Goal: Task Accomplishment & Management: Manage account settings

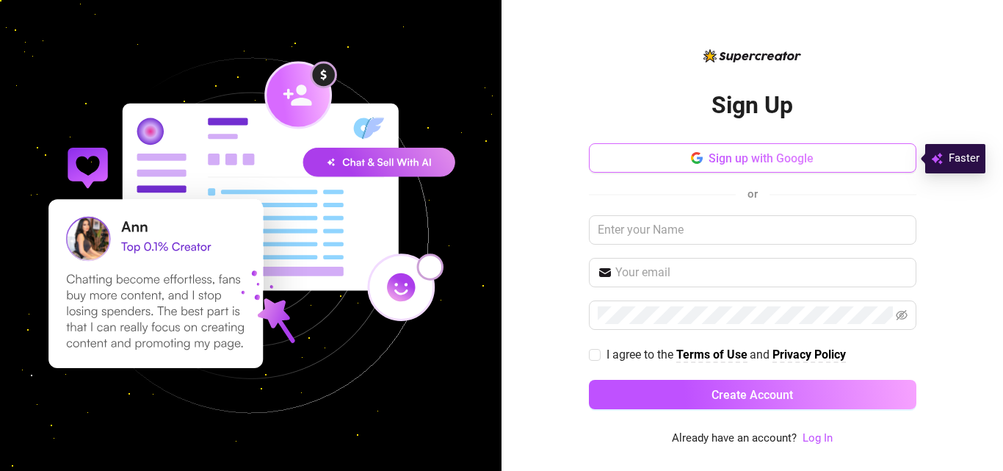
click at [741, 156] on span "Sign up with Google" at bounding box center [761, 158] width 105 height 14
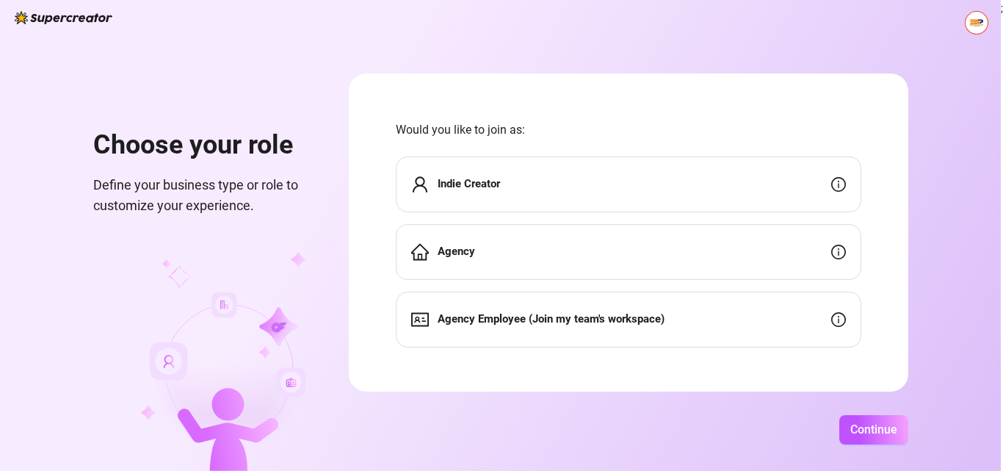
click at [709, 253] on div "Agency" at bounding box center [629, 252] width 466 height 56
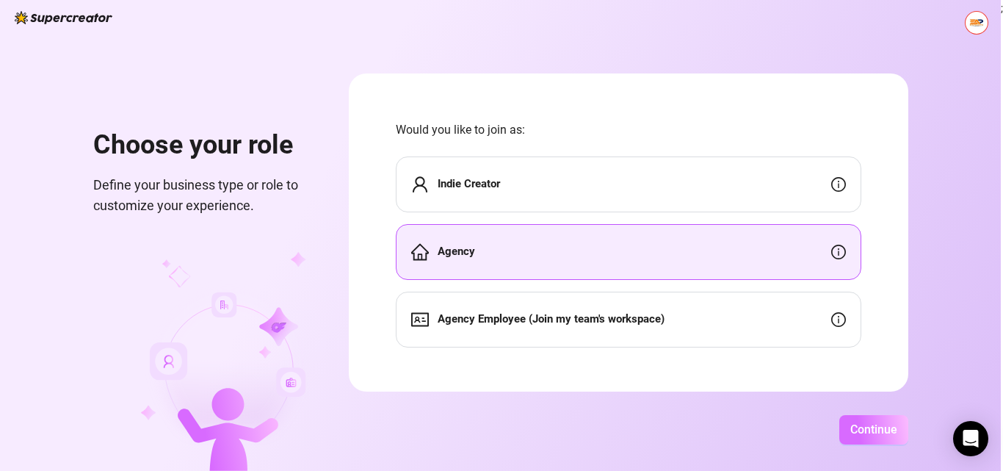
click at [860, 428] on span "Continue" at bounding box center [873, 429] width 47 height 14
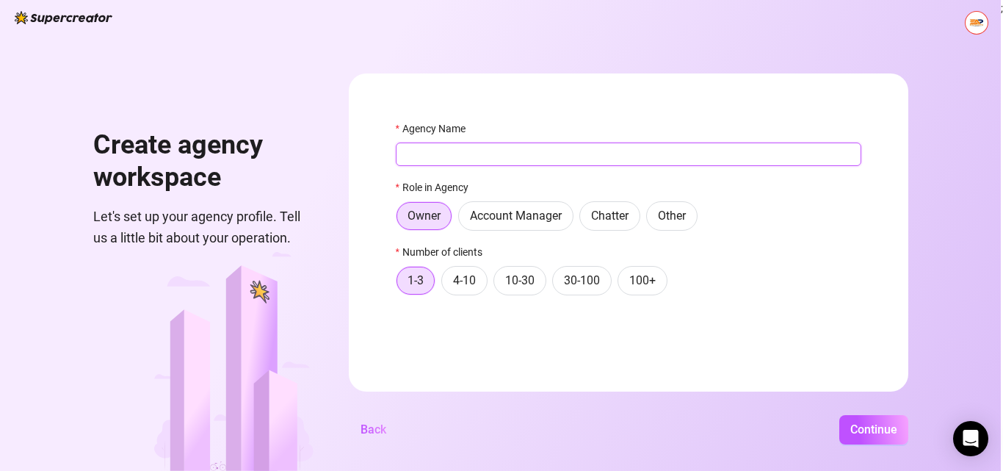
paste input "Exotic Auto Parts"
type input "Exotic Auto Parts"
click at [354, 194] on form "Agency Name Exotic Auto Parts Role in Agency Owner Account Manager Chatter Othe…" at bounding box center [629, 232] width 560 height 318
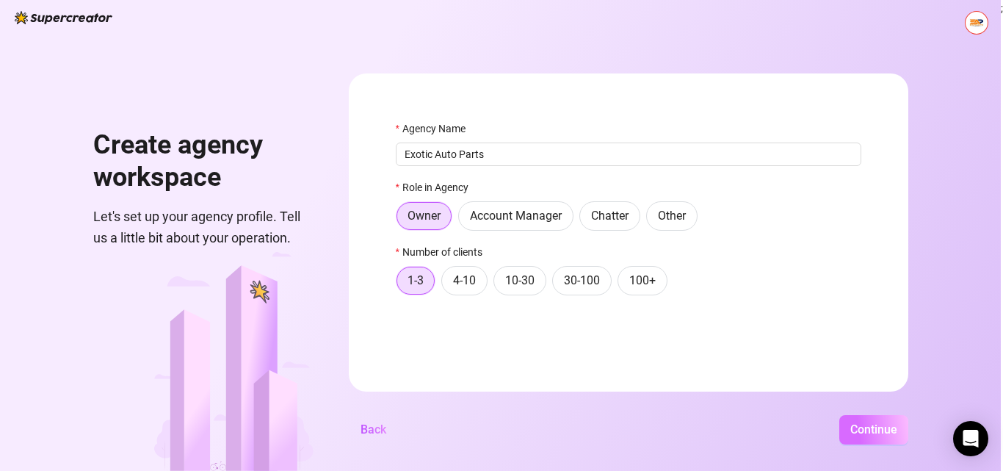
click at [883, 430] on span "Continue" at bounding box center [873, 429] width 47 height 14
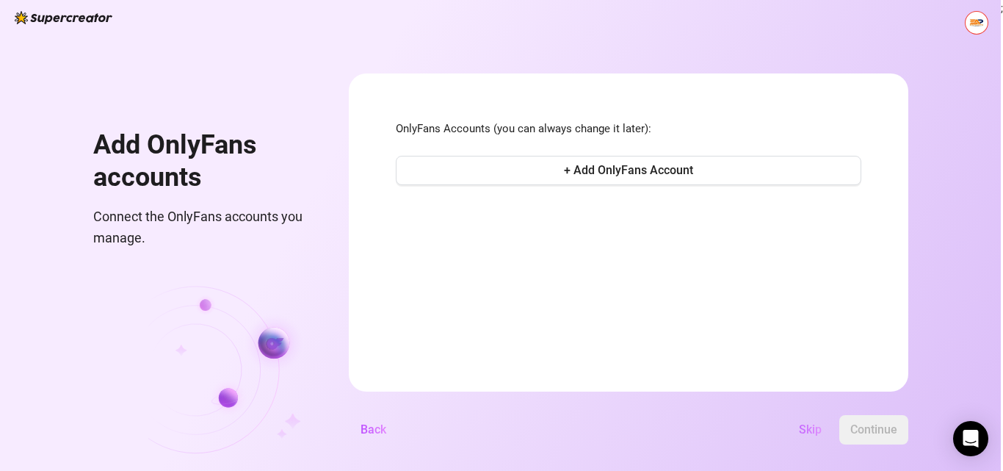
click at [808, 421] on button "Skip" at bounding box center [810, 429] width 46 height 29
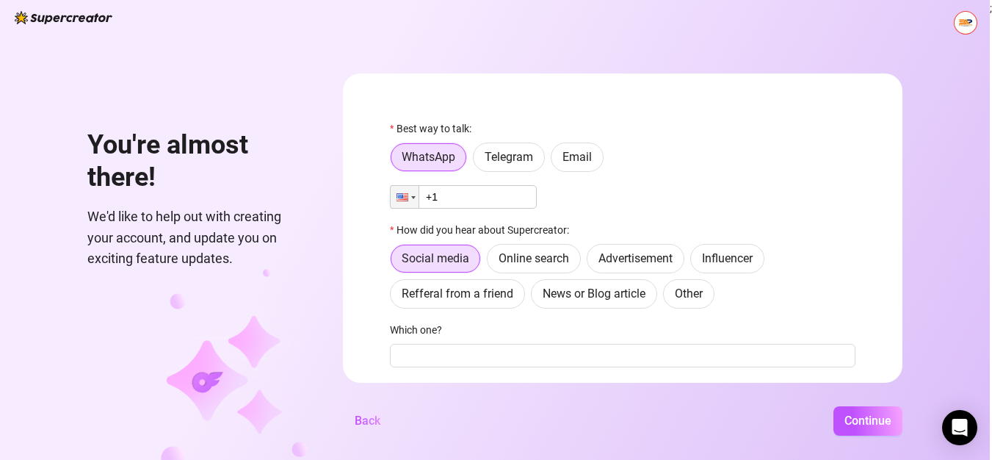
click at [495, 198] on input "+1" at bounding box center [463, 196] width 147 height 23
click at [416, 200] on div at bounding box center [405, 197] width 28 height 22
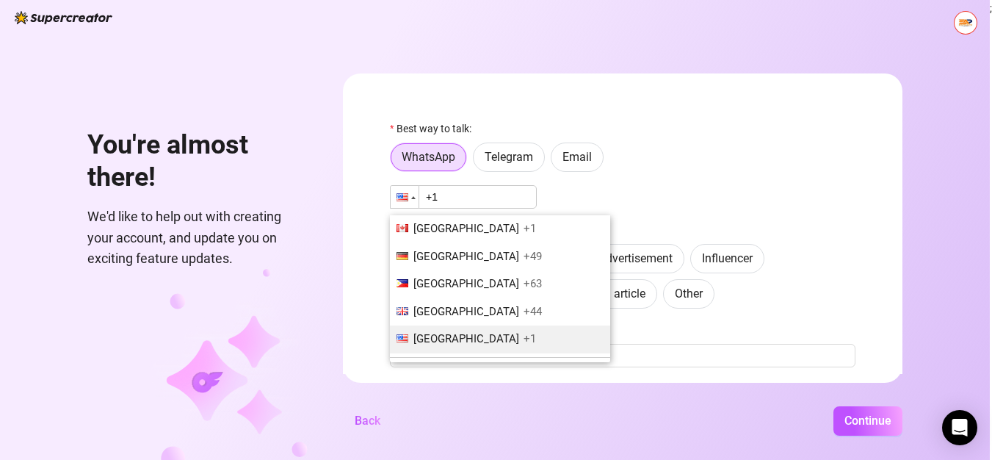
click at [461, 201] on input "+1" at bounding box center [463, 196] width 147 height 23
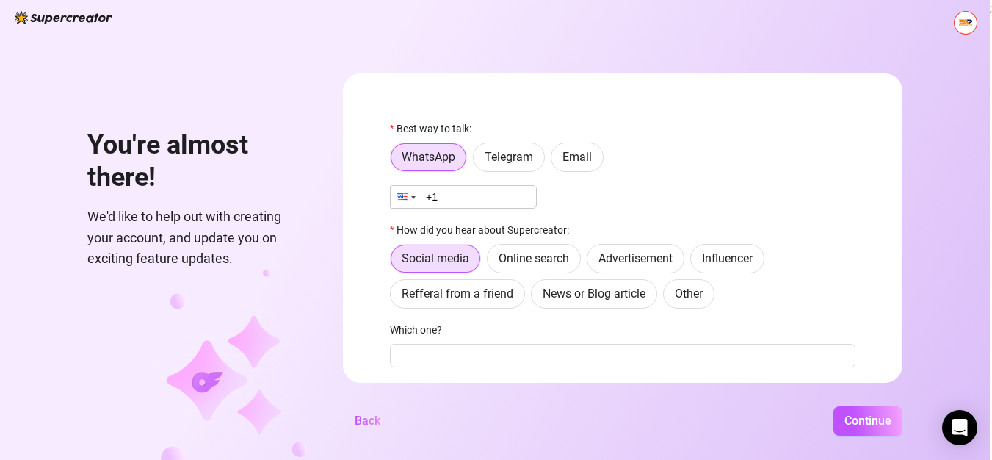
click at [416, 198] on div at bounding box center [413, 197] width 4 height 3
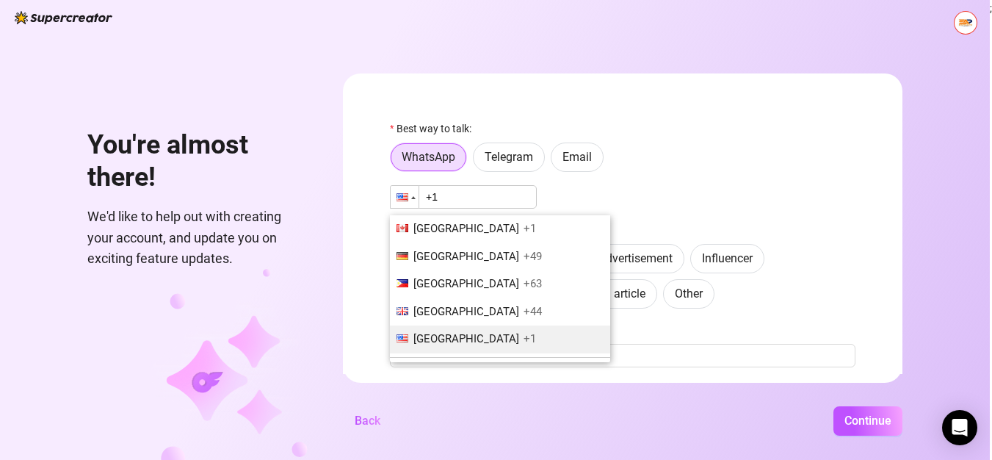
scroll to position [68, 0]
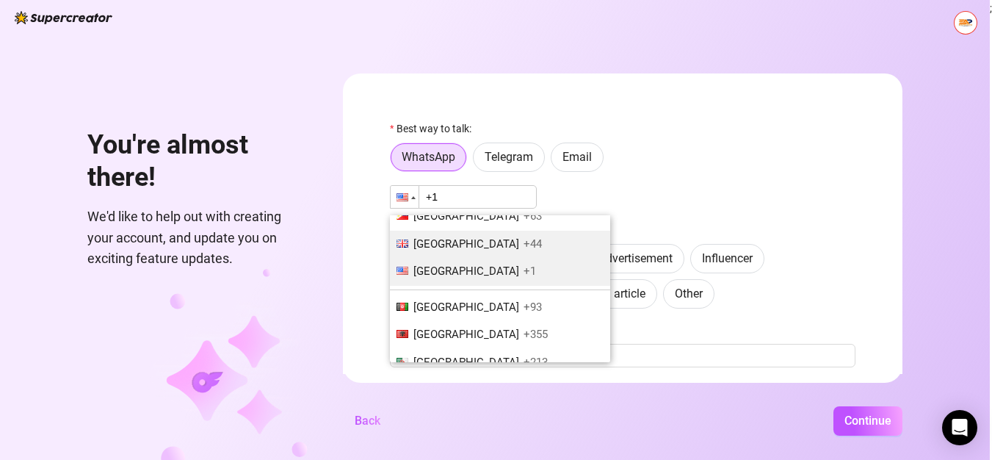
click at [482, 244] on span "[GEOGRAPHIC_DATA]" at bounding box center [466, 243] width 106 height 13
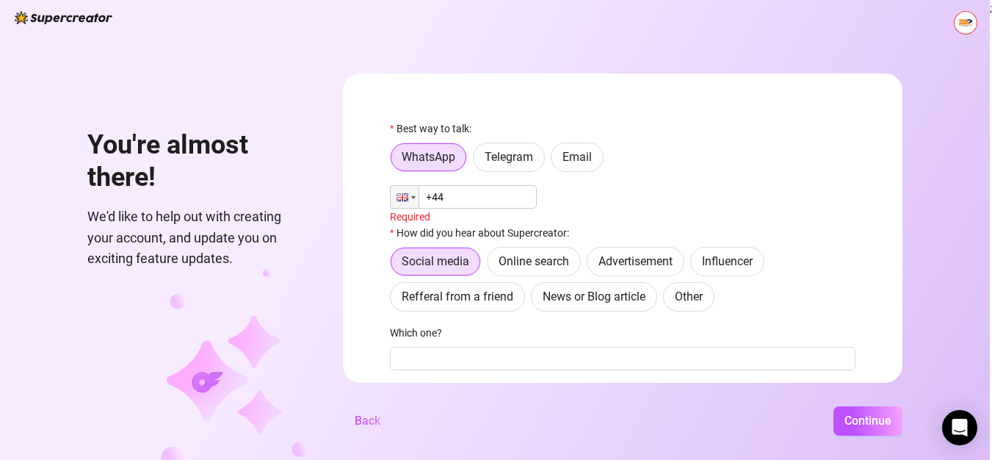
click at [490, 206] on input "+44" at bounding box center [463, 196] width 147 height 23
paste input "2034 886609"
type input "[PHONE_NUMBER]"
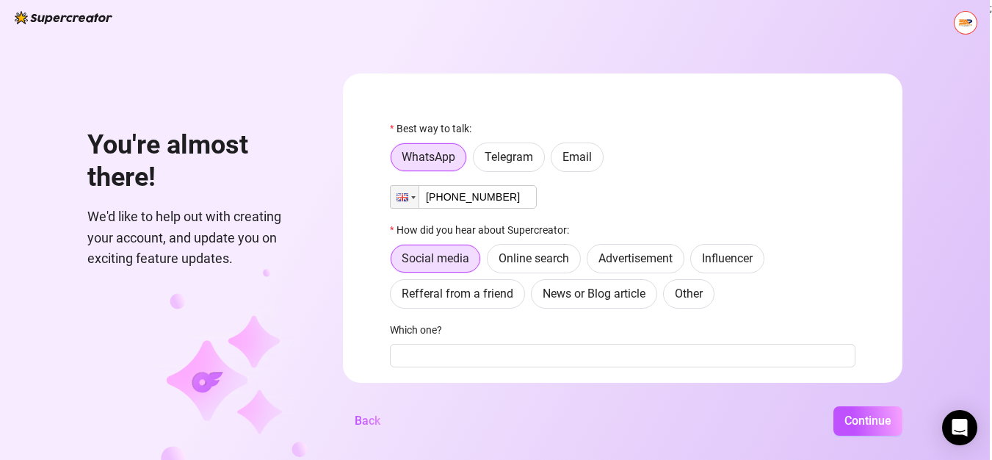
click at [619, 194] on div "Phone [PHONE_NUMBER]" at bounding box center [623, 196] width 466 height 23
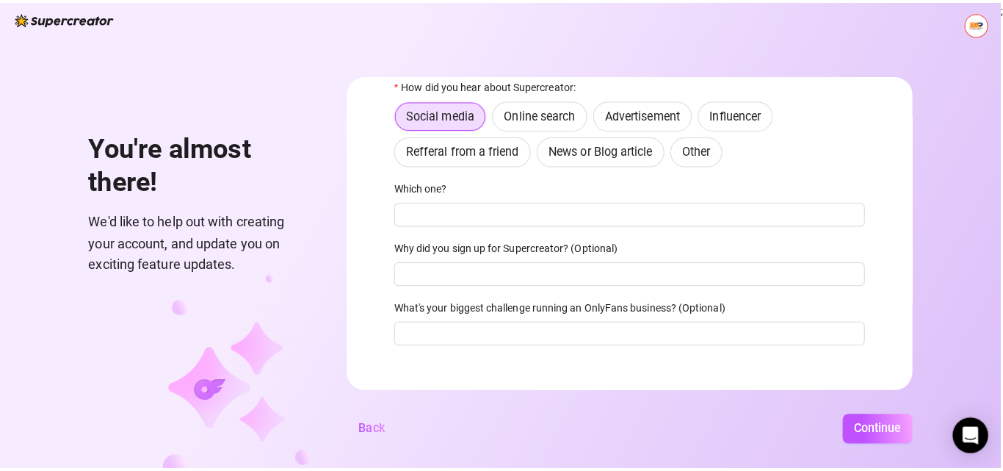
scroll to position [147, 0]
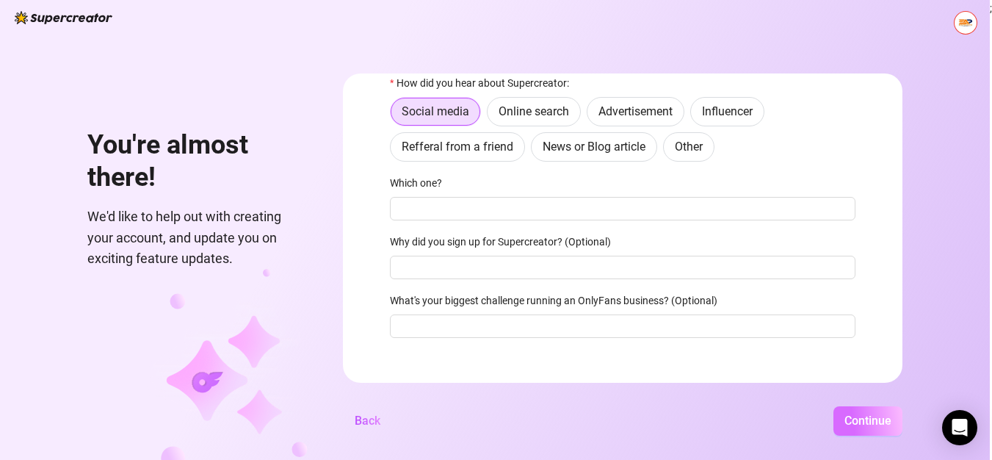
drag, startPoint x: 871, startPoint y: 432, endPoint x: 860, endPoint y: 424, distance: 13.7
click at [871, 427] on span "Continue" at bounding box center [867, 420] width 47 height 14
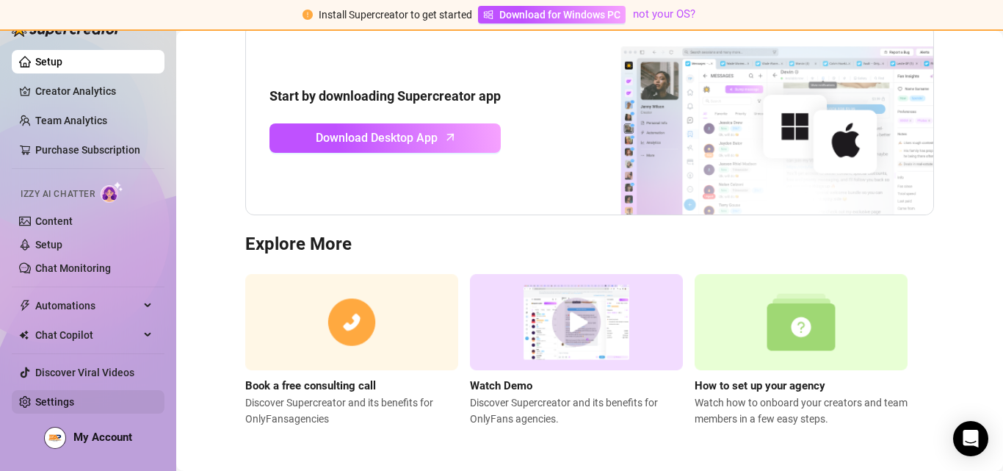
click at [58, 397] on link "Settings" at bounding box center [54, 402] width 39 height 12
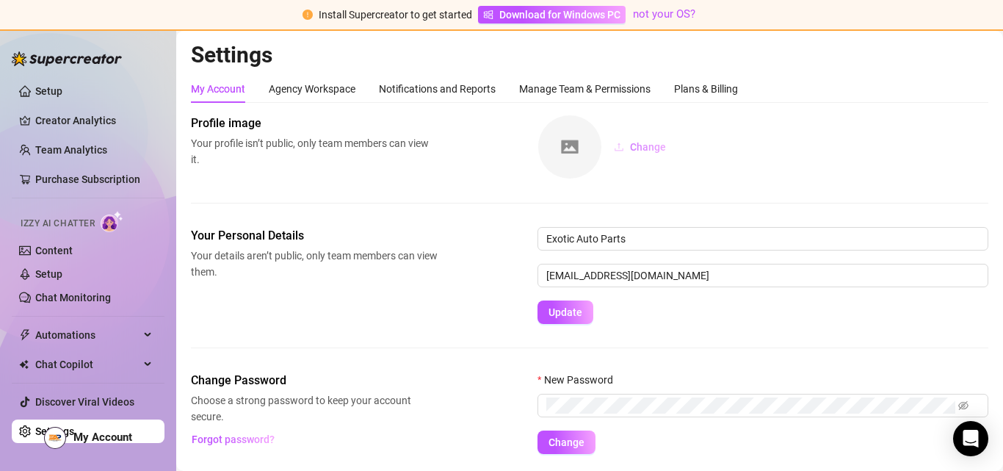
click at [637, 153] on span "Change" at bounding box center [648, 147] width 36 height 12
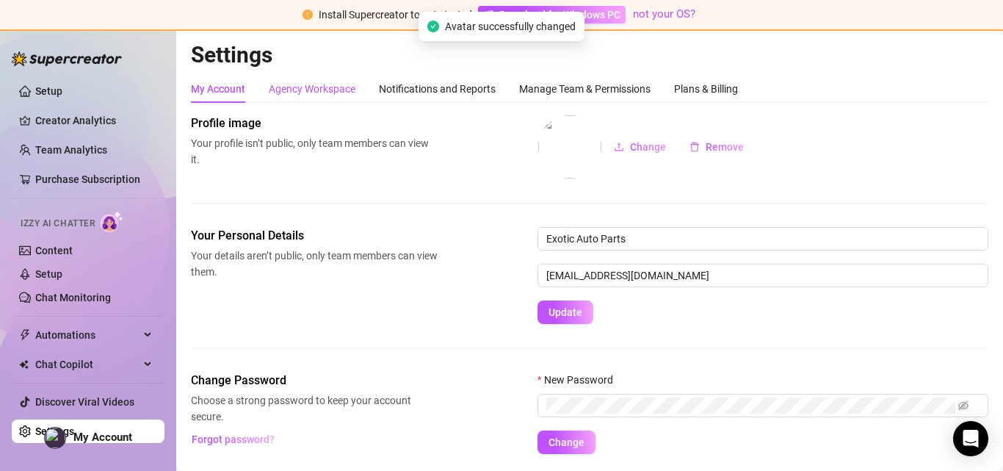
click at [306, 90] on div "Agency Workspace" at bounding box center [312, 89] width 87 height 16
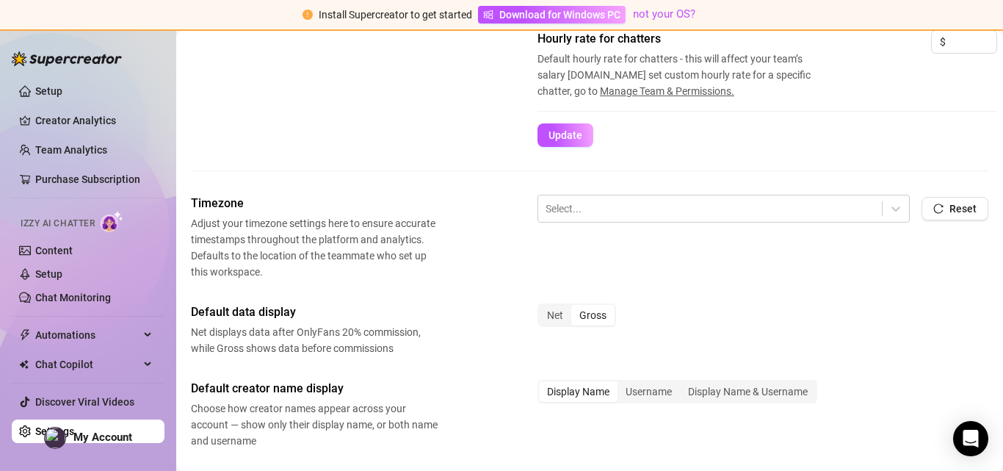
scroll to position [628, 0]
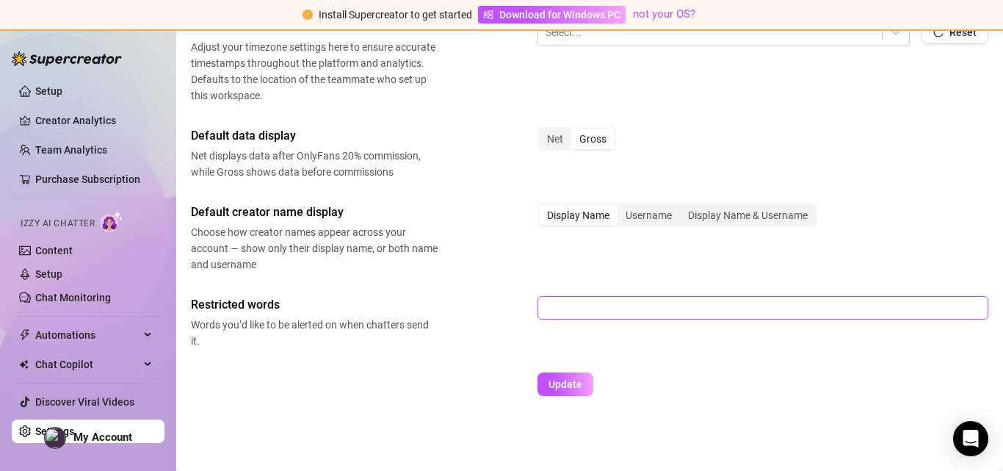
click at [634, 296] on input "text" at bounding box center [762, 307] width 451 height 23
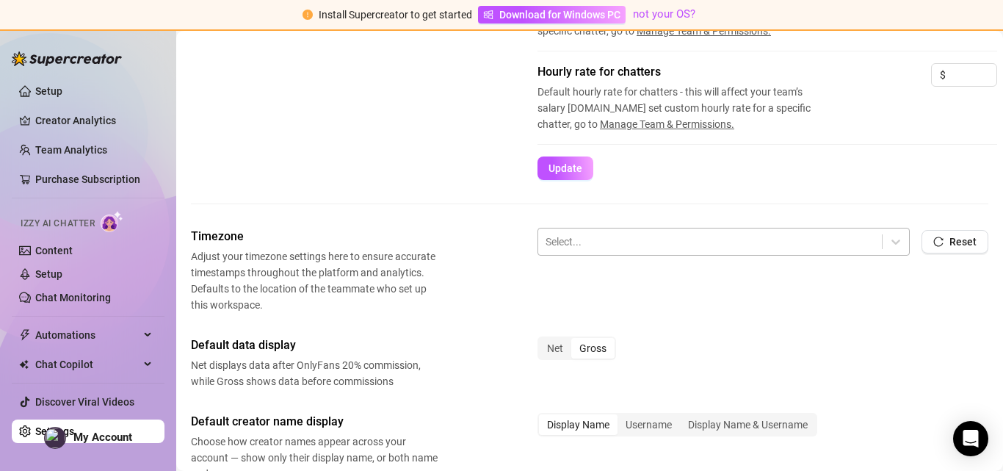
click at [601, 249] on div at bounding box center [710, 241] width 329 height 19
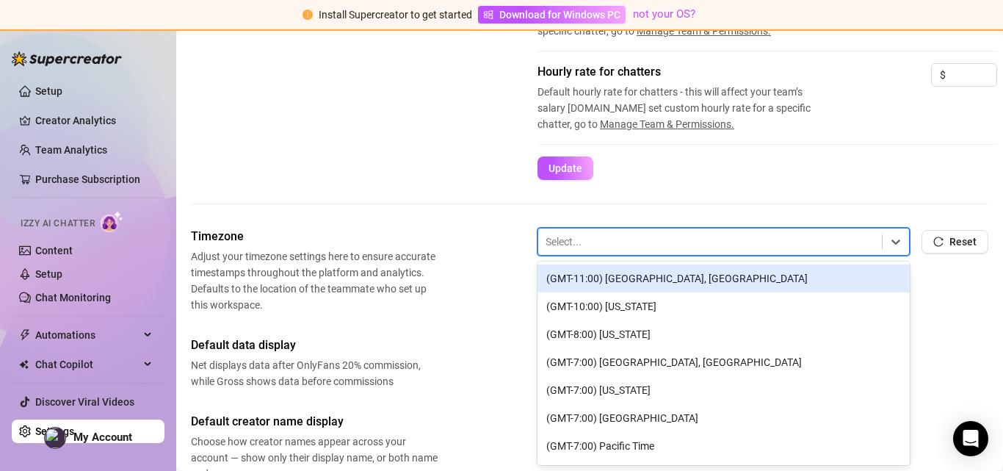
scroll to position [261, 0]
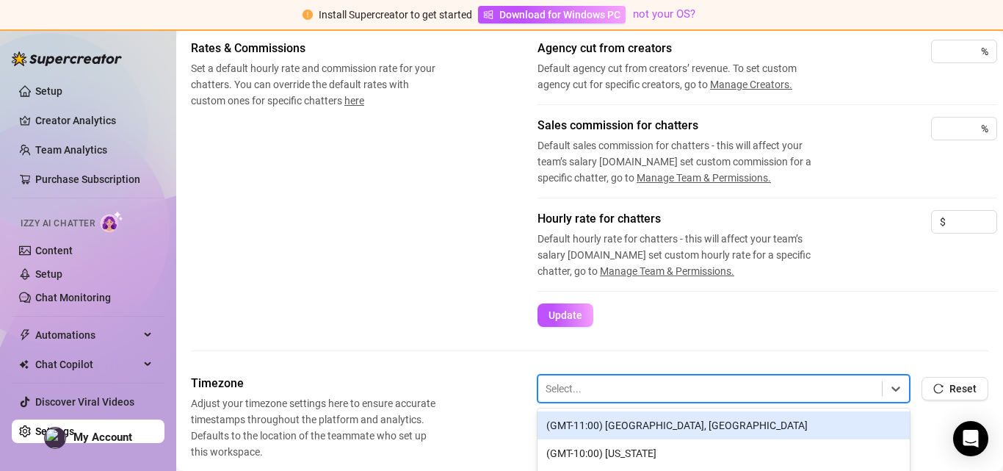
click at [433, 153] on div "Rates & Commissions Set a default hourly rate and commission rate for your chat…" at bounding box center [589, 183] width 797 height 287
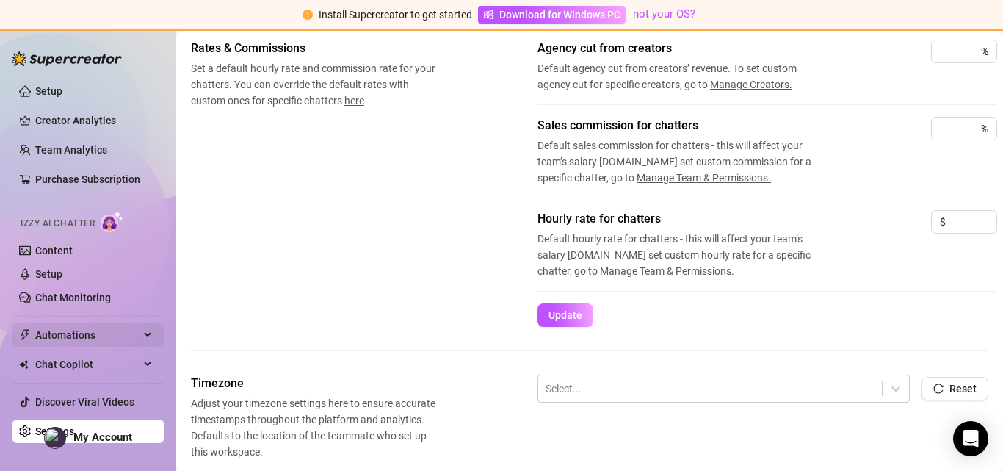
click at [145, 336] on div "Automations" at bounding box center [88, 334] width 153 height 23
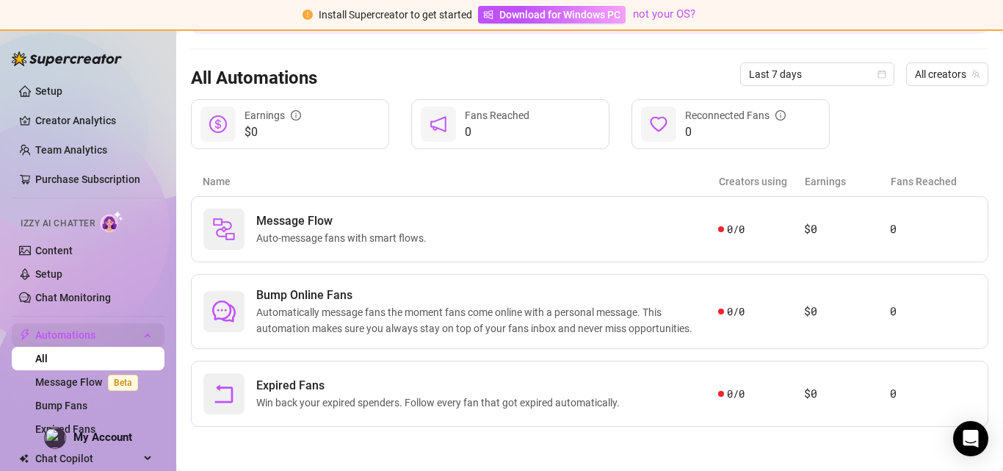
scroll to position [122, 0]
click at [144, 332] on div "Automations" at bounding box center [88, 334] width 153 height 23
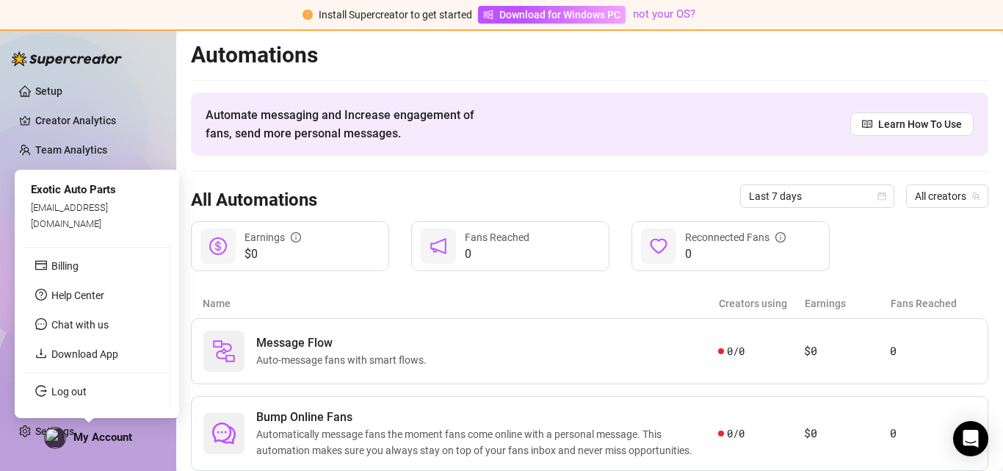
click at [114, 430] on div "My Account" at bounding box center [88, 438] width 88 height 22
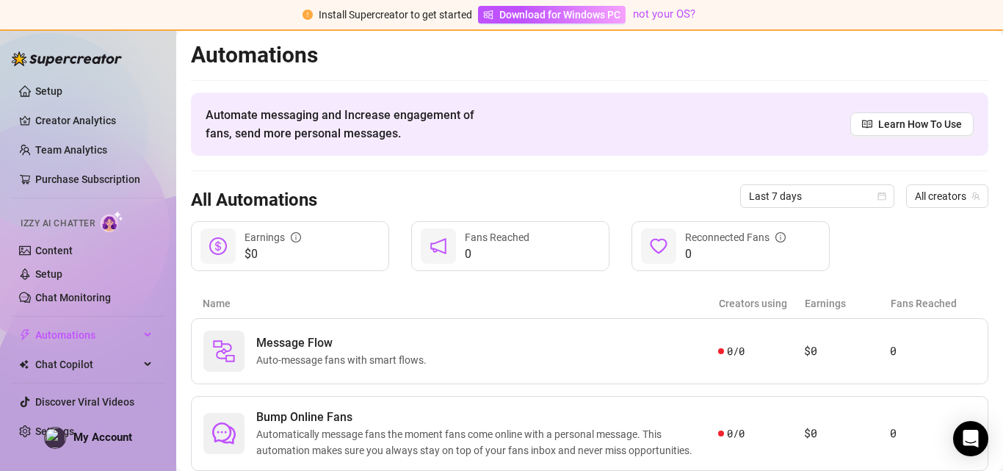
click at [0, 411] on aside "Setup Creator Analytics Team Analytics Purchase Subscription Izzy AI Chatter Co…" at bounding box center [88, 235] width 176 height 471
click at [62, 268] on link "Setup" at bounding box center [48, 274] width 27 height 12
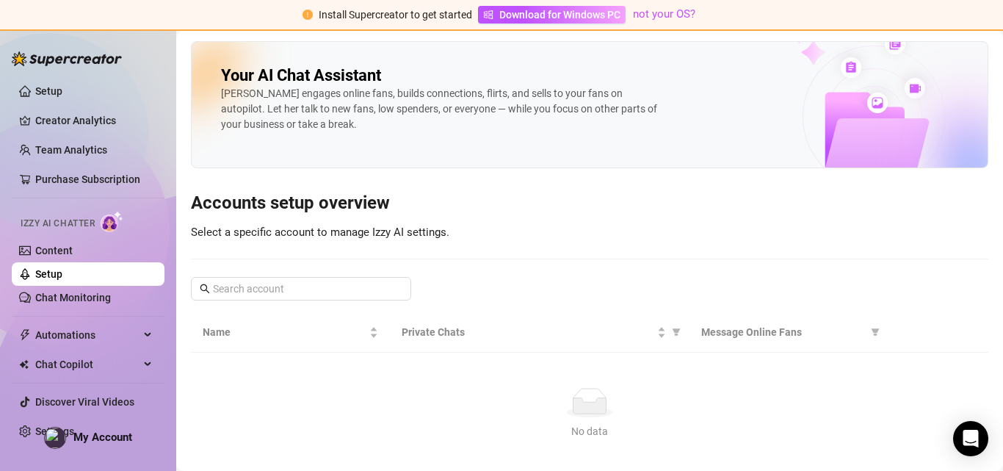
click at [62, 276] on link "Setup" at bounding box center [48, 274] width 27 height 12
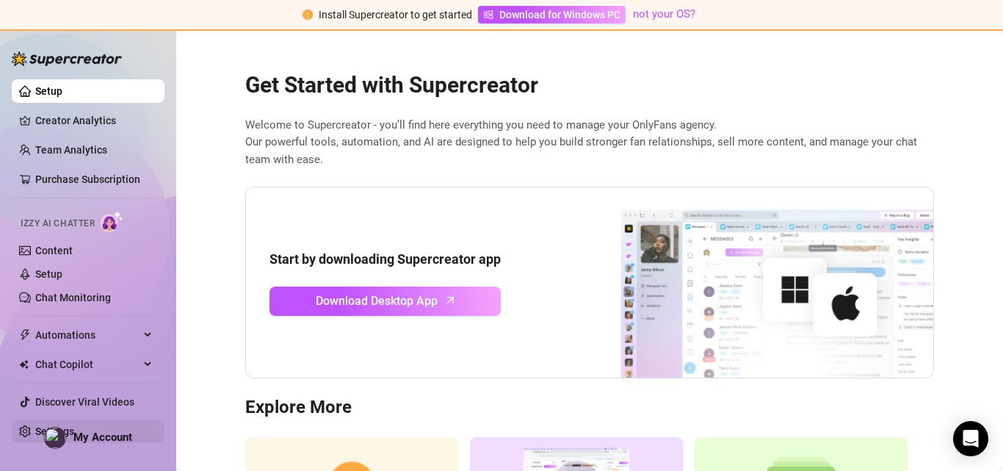
click at [37, 432] on link "Settings" at bounding box center [54, 431] width 39 height 12
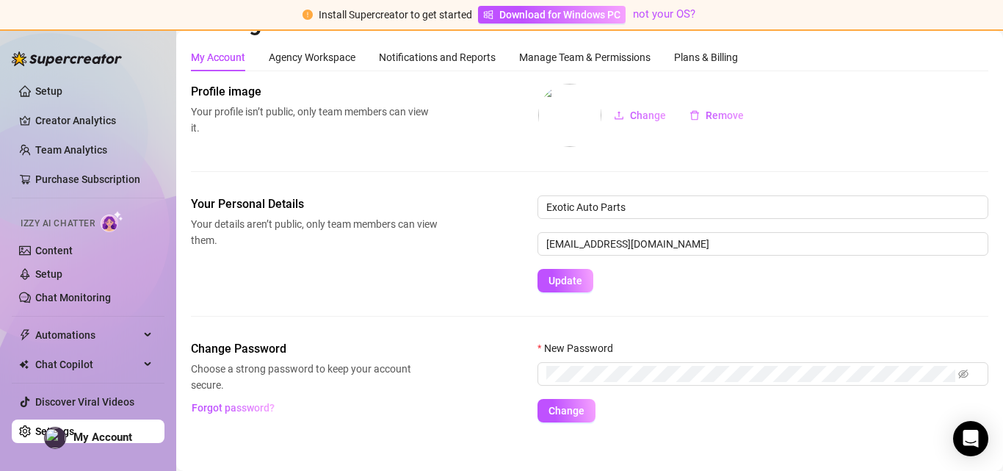
scroll to position [46, 0]
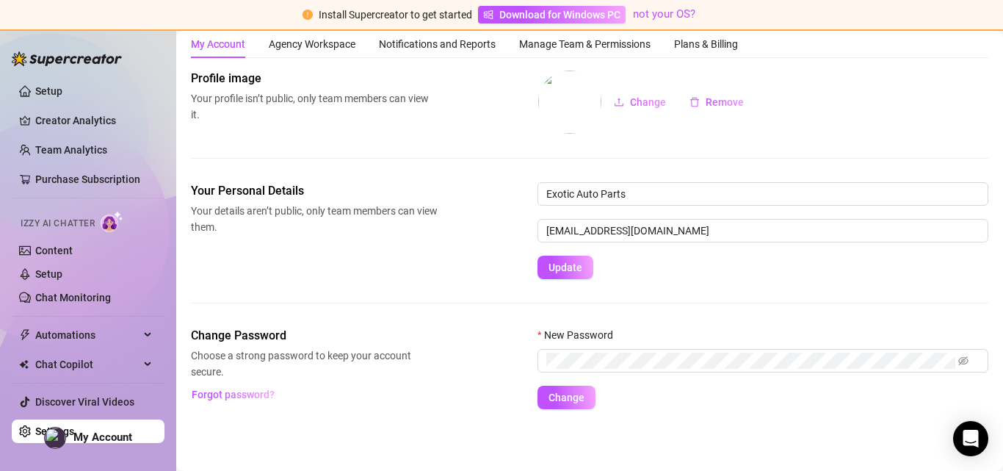
click at [253, 267] on div "Your Personal Details Your details aren’t public, only team members can view th…" at bounding box center [589, 230] width 797 height 97
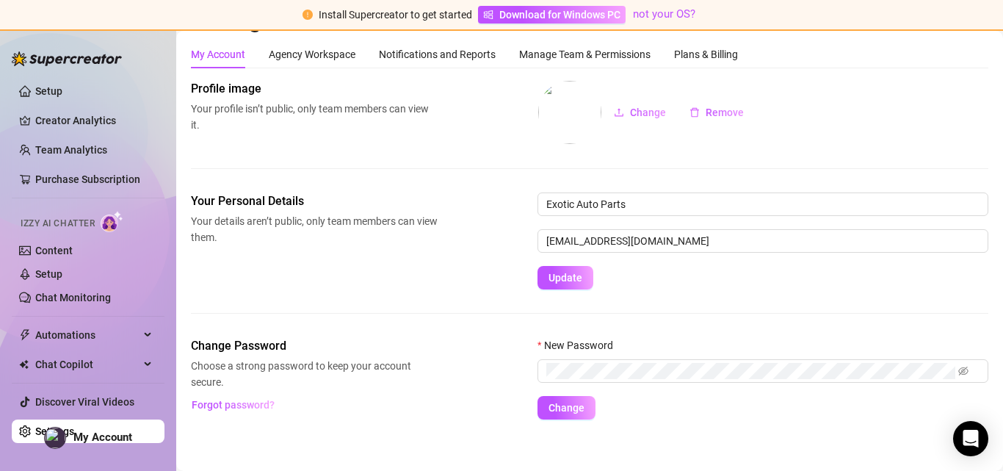
scroll to position [0, 0]
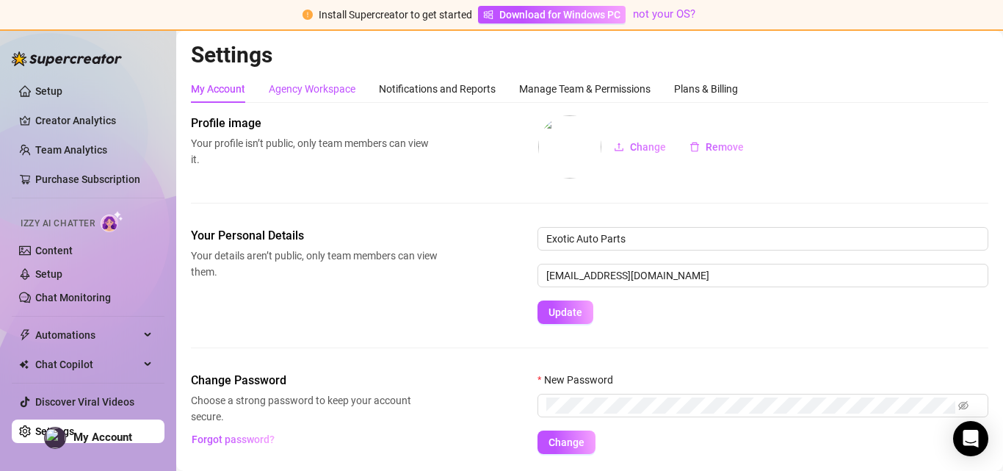
click at [317, 92] on div "Agency Workspace" at bounding box center [312, 89] width 87 height 16
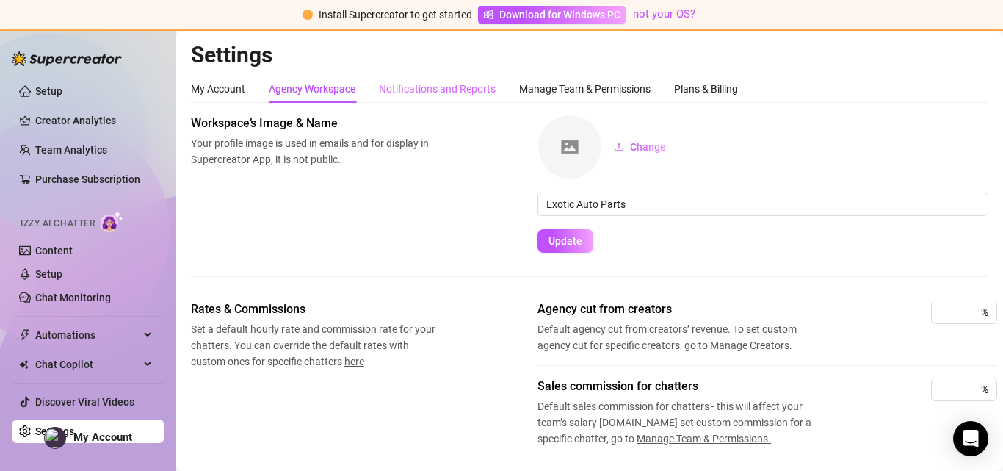
click at [430, 80] on div "Notifications and Reports" at bounding box center [437, 89] width 117 height 28
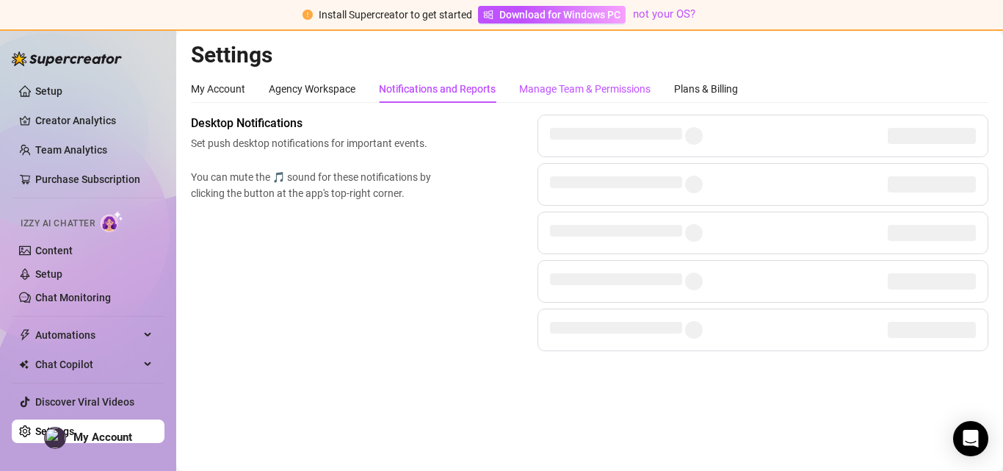
click at [551, 84] on div "Manage Team & Permissions" at bounding box center [584, 89] width 131 height 16
